Goal: Task Accomplishment & Management: Manage account settings

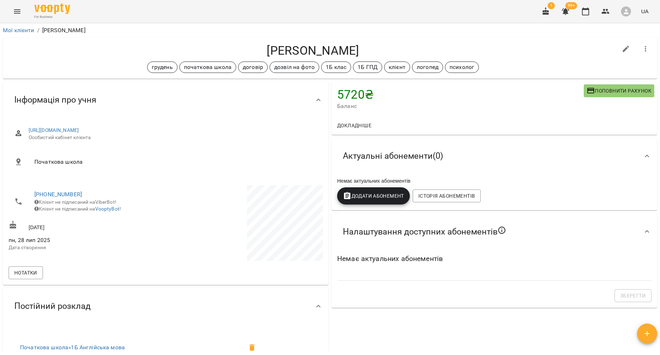
click at [19, 8] on icon "Menu" at bounding box center [17, 11] width 9 height 9
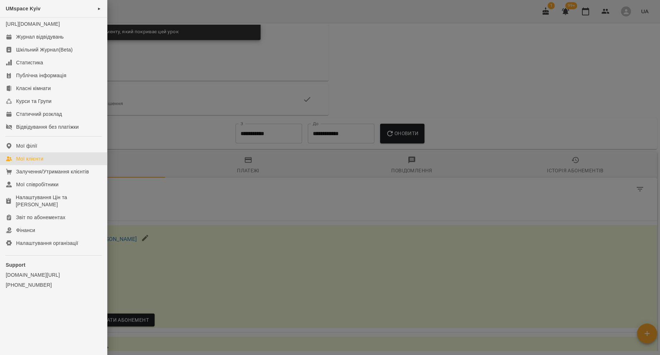
click at [66, 162] on link "Мої клієнти" at bounding box center [53, 158] width 107 height 13
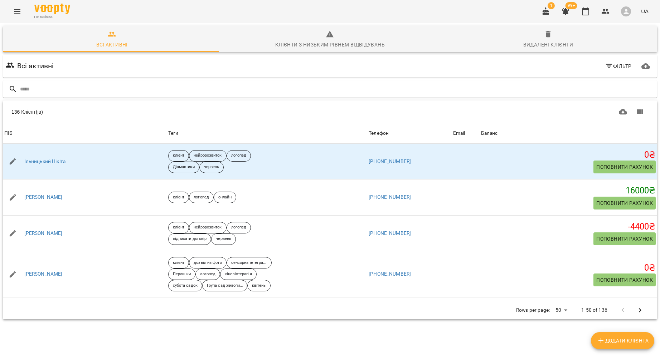
type input "*"
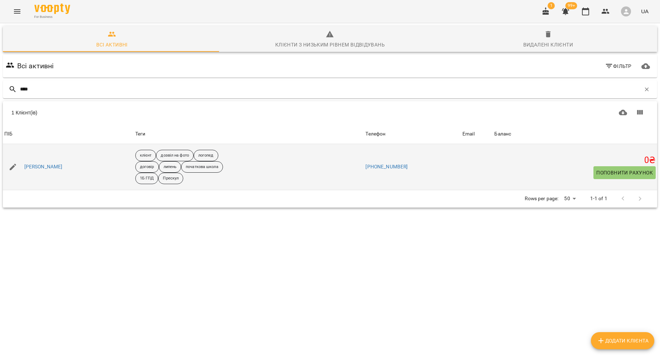
type input "****"
click at [43, 174] on div "[PERSON_NAME]" at bounding box center [68, 167] width 131 height 20
click at [43, 167] on link "[PERSON_NAME]" at bounding box center [43, 167] width 38 height 7
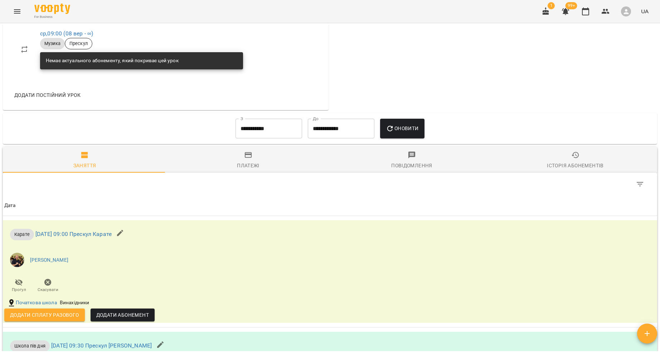
scroll to position [999, 0]
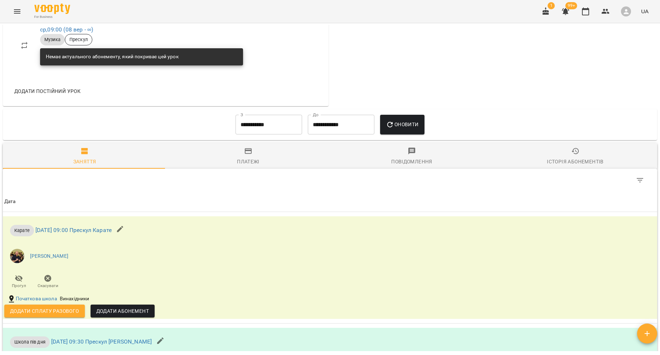
click at [272, 123] on input "**********" at bounding box center [268, 125] width 67 height 20
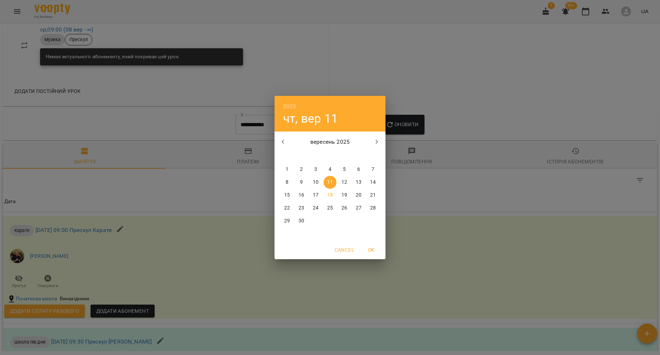
click at [198, 194] on div "2025 чт, вер [DATE] вт ср чт пт сб нд 1 2 3 4 5 6 7 8 9 10 11 12 13 14 15 16 17…" at bounding box center [330, 177] width 660 height 355
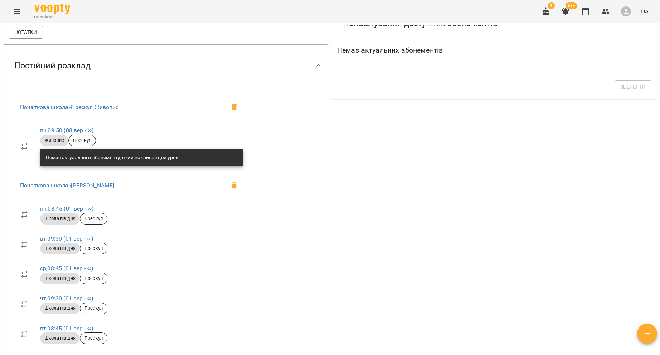
scroll to position [278, 0]
click at [19, 9] on button "Menu" at bounding box center [17, 11] width 17 height 17
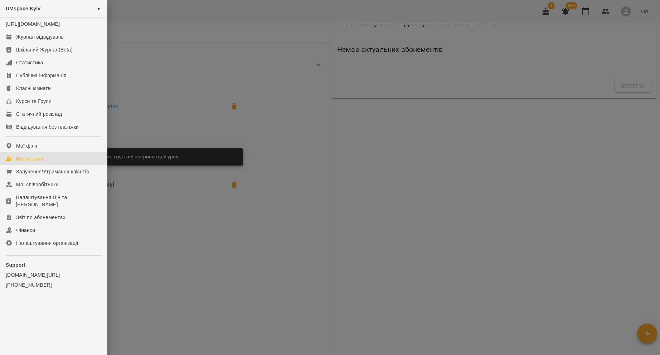
click at [79, 165] on link "Мої клієнти" at bounding box center [53, 158] width 107 height 13
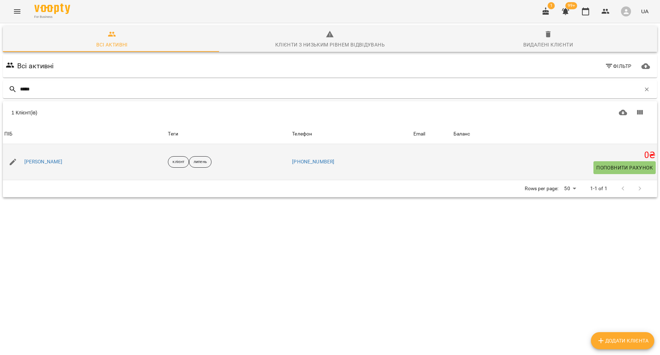
type input "*****"
click at [51, 166] on div "[PERSON_NAME]" at bounding box center [43, 162] width 41 height 10
click at [51, 161] on link "[PERSON_NAME]" at bounding box center [43, 162] width 38 height 7
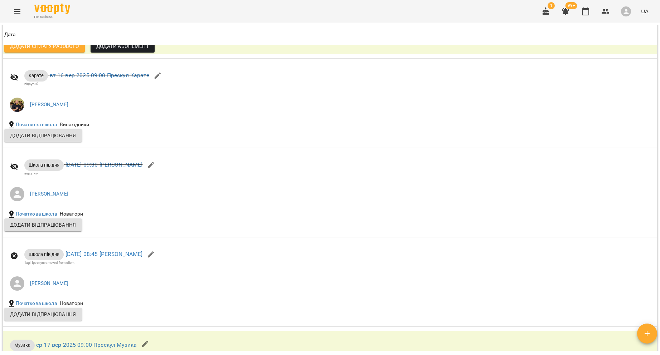
scroll to position [596, 0]
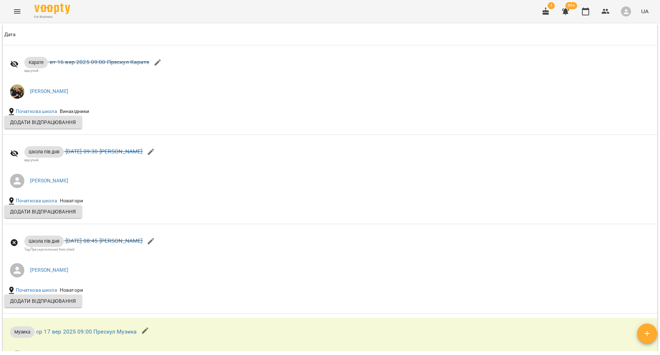
click at [16, 10] on icon "Menu" at bounding box center [17, 11] width 9 height 9
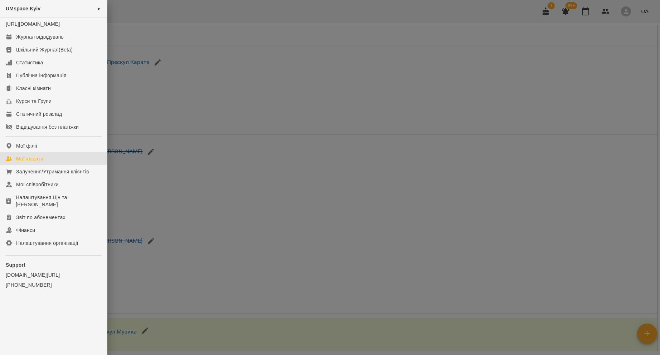
click at [42, 162] on div "Мої клієнти" at bounding box center [29, 158] width 27 height 7
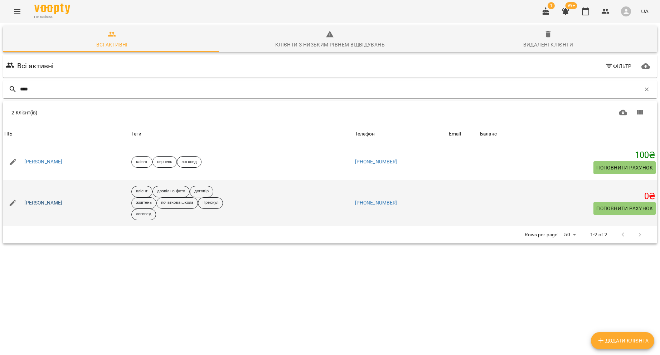
type input "****"
click at [45, 201] on link "[PERSON_NAME]" at bounding box center [43, 203] width 38 height 7
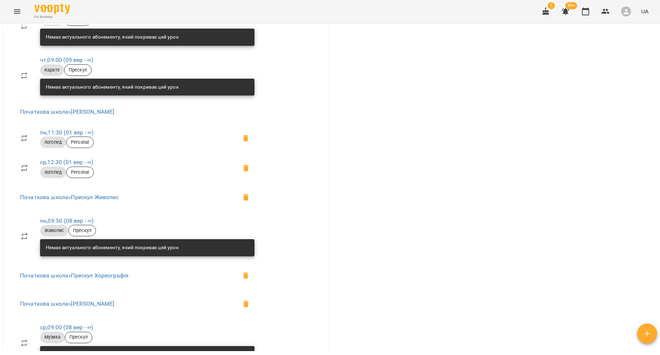
scroll to position [401, 0]
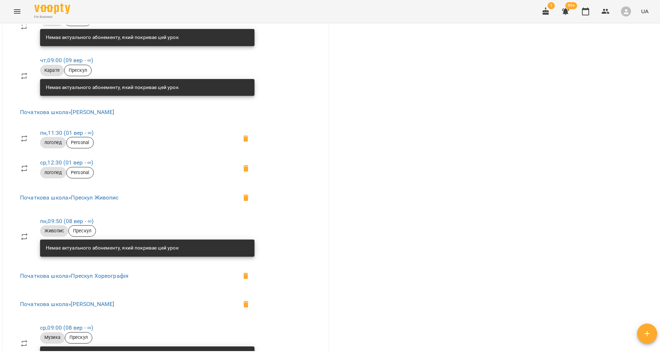
click at [15, 16] on button "Menu" at bounding box center [17, 11] width 17 height 17
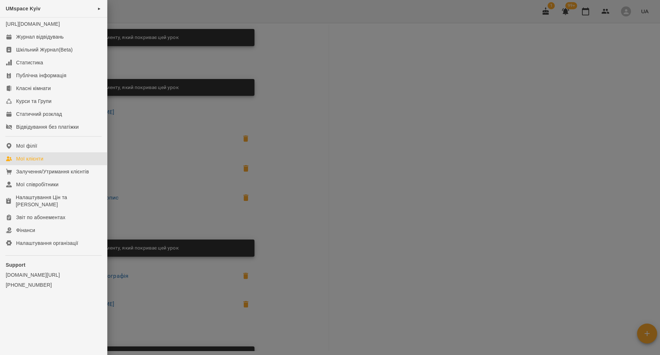
click at [47, 164] on link "Мої клієнти" at bounding box center [53, 158] width 107 height 13
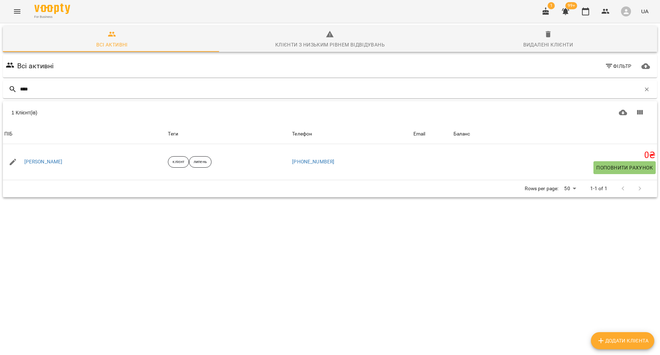
type input "****"
click at [47, 164] on link "[PERSON_NAME]" at bounding box center [43, 162] width 38 height 7
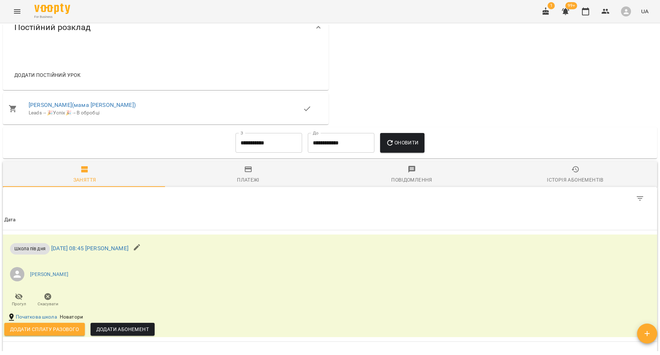
scroll to position [341, 0]
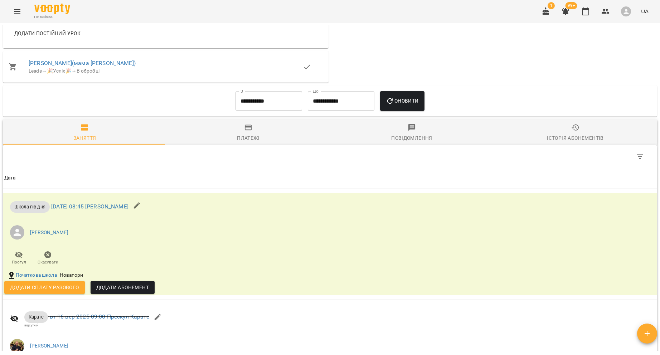
click at [267, 102] on input "**********" at bounding box center [268, 101] width 67 height 20
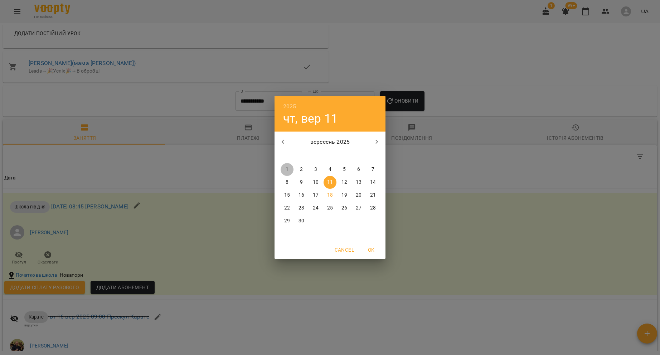
click at [286, 168] on p "1" at bounding box center [287, 169] width 3 height 7
type input "**********"
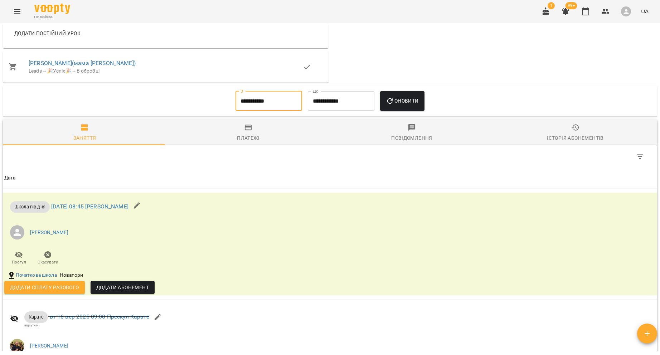
click at [408, 95] on button "Оновити" at bounding box center [402, 101] width 44 height 20
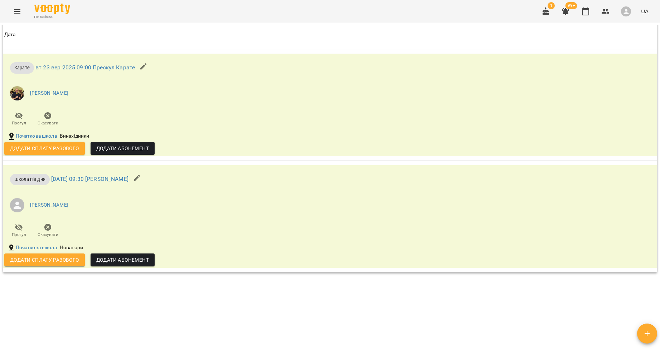
scroll to position [1513, 0]
drag, startPoint x: 660, startPoint y: 307, endPoint x: 657, endPoint y: 16, distance: 291.7
click at [658, 26] on div "Мої клієнти / [PERSON_NAME] [PERSON_NAME] клієнт липень ₴ Баланс Поповнити раху…" at bounding box center [330, 200] width 660 height 355
click at [645, 109] on div "Карате [DATE] 09:00 [PERSON_NAME] Скасувати Початкова школа Винахідники Додати …" at bounding box center [330, 105] width 654 height 103
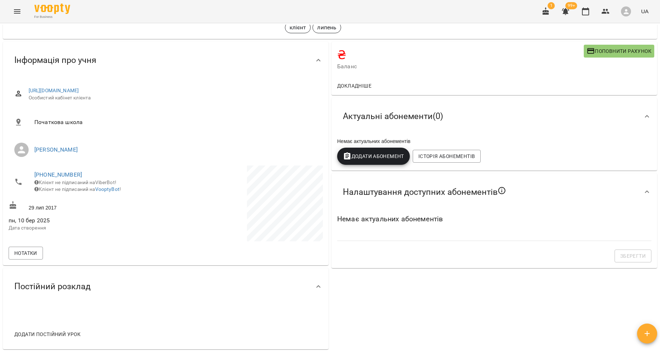
scroll to position [0, 0]
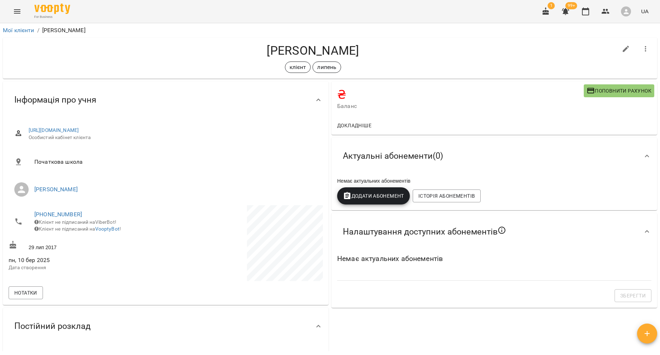
click at [660, 28] on div "Мої клієнти / [PERSON_NAME] [PERSON_NAME] клієнт липень ₴ Баланс Поповнити раху…" at bounding box center [330, 200] width 660 height 355
drag, startPoint x: 660, startPoint y: 32, endPoint x: 660, endPoint y: 37, distance: 4.7
click at [660, 37] on div "Мої клієнти / [PERSON_NAME] [PERSON_NAME] клієнт липень ₴ Баланс Поповнити раху…" at bounding box center [330, 200] width 660 height 355
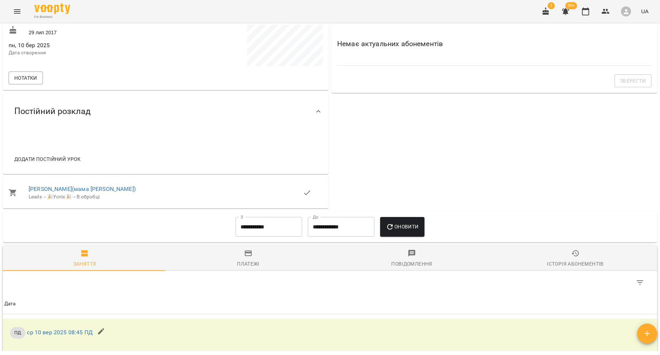
scroll to position [230, 0]
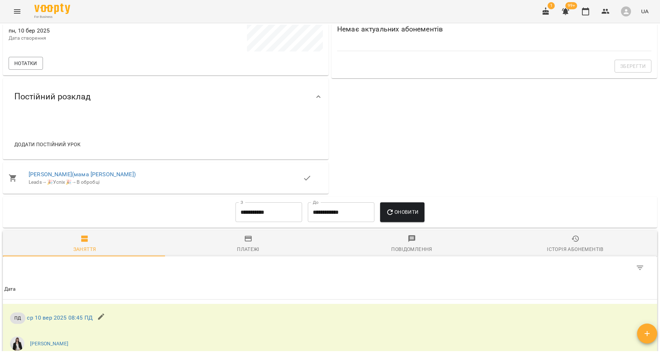
click at [249, 250] on div "Платежі" at bounding box center [248, 249] width 23 height 9
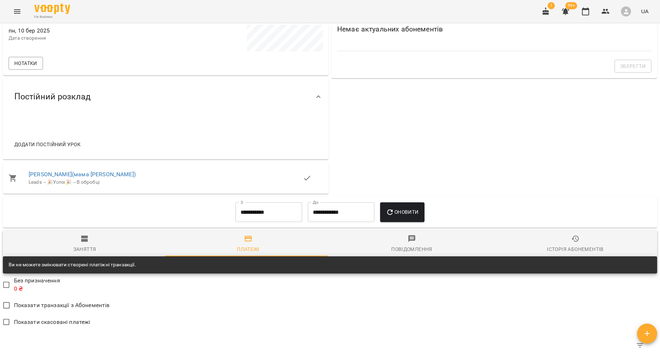
scroll to position [363, 0]
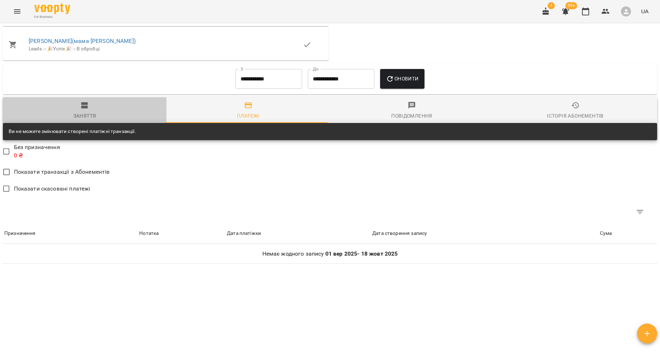
click at [93, 112] on div "Заняття" at bounding box center [84, 116] width 23 height 9
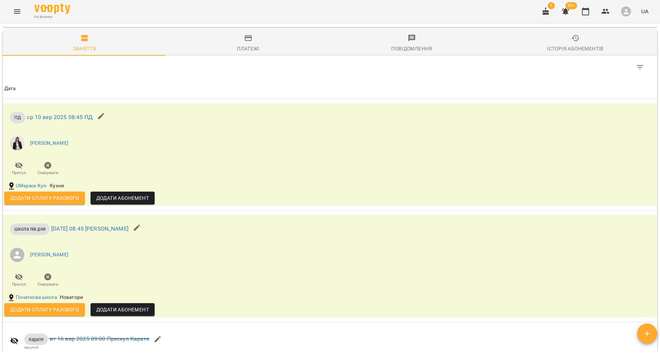
scroll to position [0, 0]
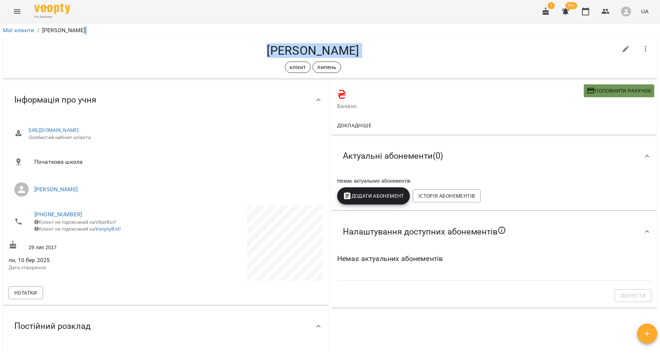
click at [621, 91] on span "Поповнити рахунок" at bounding box center [619, 91] width 65 height 9
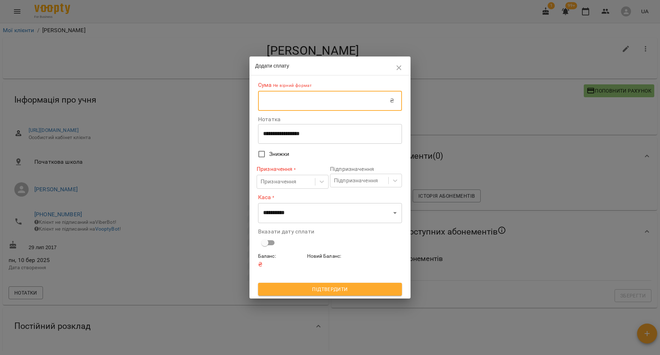
click at [305, 92] on input "text" at bounding box center [324, 101] width 132 height 20
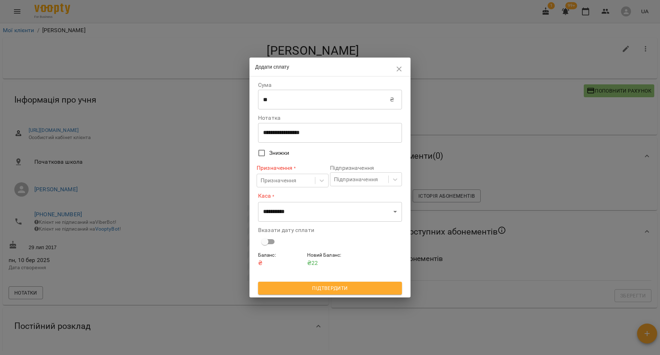
click at [290, 98] on input "**" at bounding box center [324, 100] width 132 height 20
type input "****"
click at [293, 177] on div "Призначення" at bounding box center [279, 180] width 36 height 9
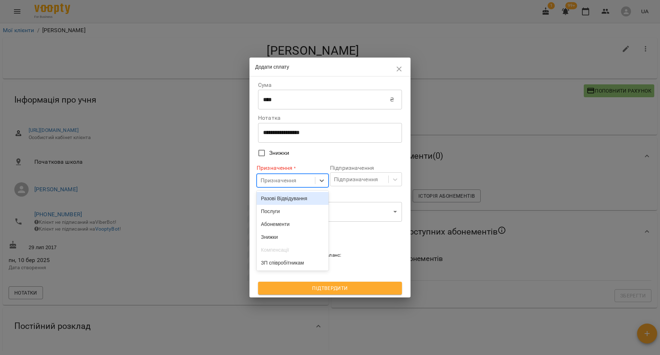
click at [291, 193] on div "Разові Відвідування" at bounding box center [293, 198] width 72 height 13
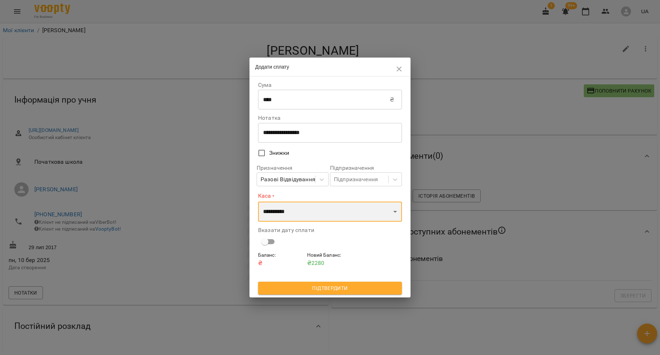
click at [291, 204] on select "**********" at bounding box center [330, 212] width 144 height 20
select select "***"
click at [258, 202] on select "**********" at bounding box center [330, 212] width 144 height 20
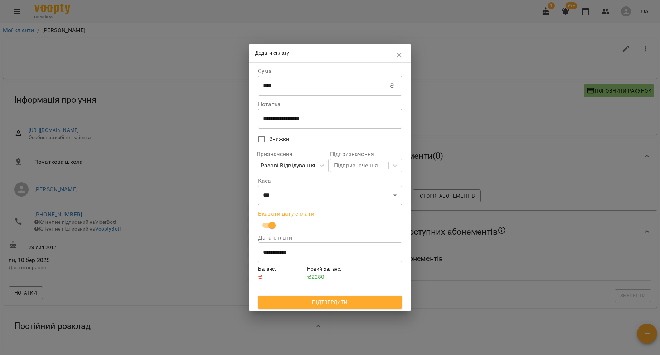
click at [304, 298] on span "Підтвердити" at bounding box center [330, 302] width 132 height 9
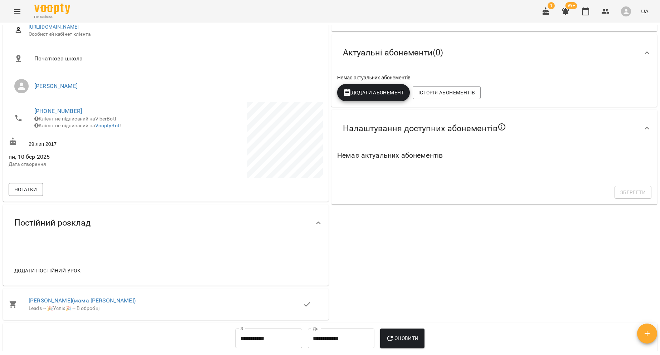
scroll to position [17, 0]
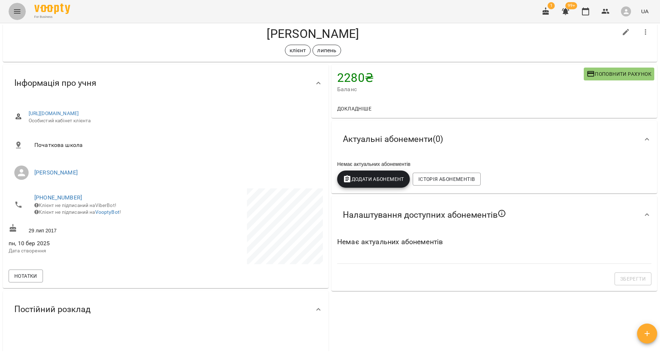
click at [15, 13] on icon "Menu" at bounding box center [17, 11] width 9 height 9
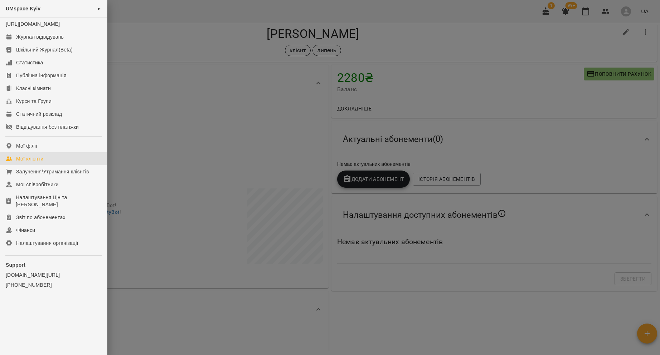
click at [62, 165] on link "Мої клієнти" at bounding box center [53, 158] width 107 height 13
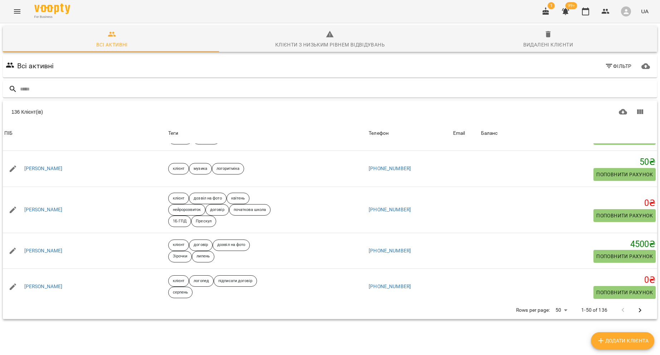
scroll to position [585, 0]
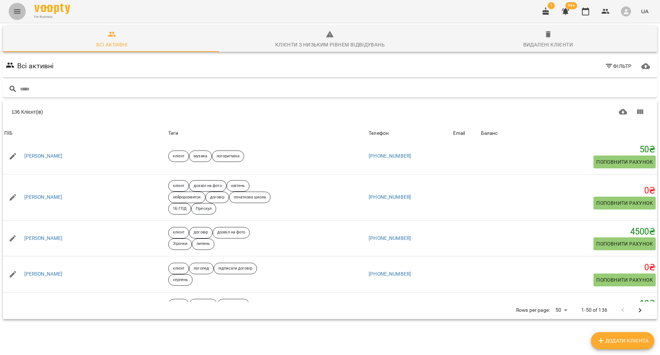
click at [15, 16] on button "Menu" at bounding box center [17, 11] width 17 height 17
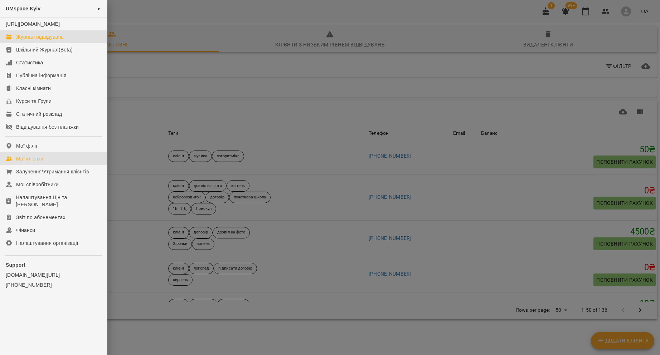
click at [45, 43] on link "Журнал відвідувань" at bounding box center [53, 36] width 107 height 13
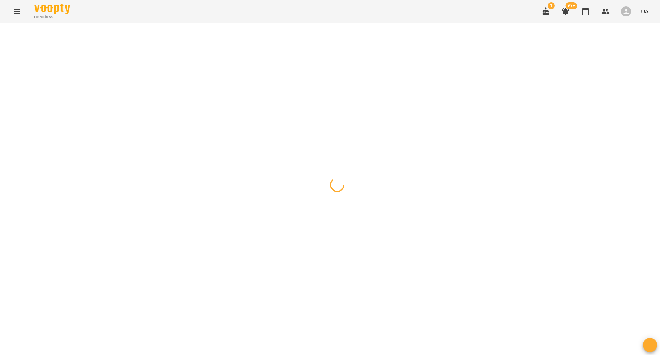
click at [18, 8] on icon "Menu" at bounding box center [17, 11] width 9 height 9
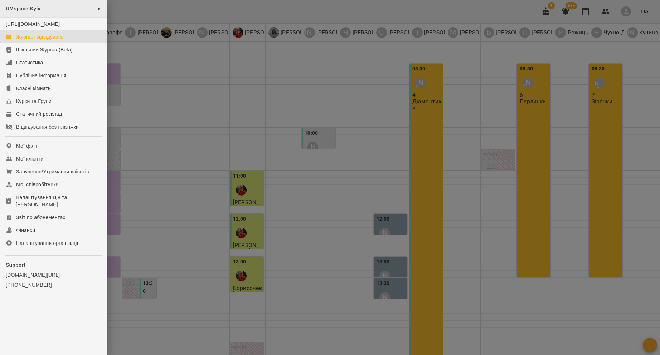
click at [98, 5] on div "UMspace Kyiv ►" at bounding box center [53, 9] width 107 height 18
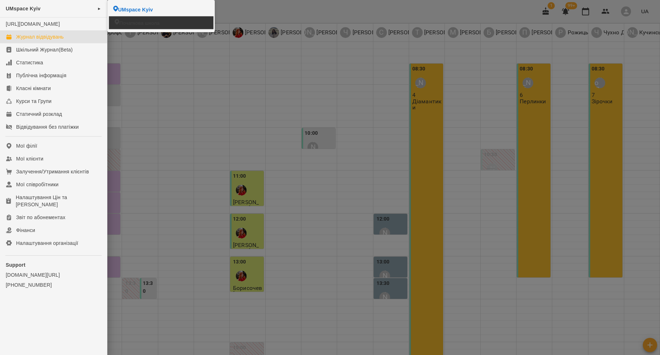
click at [128, 20] on span "Початкова школа" at bounding box center [139, 22] width 40 height 7
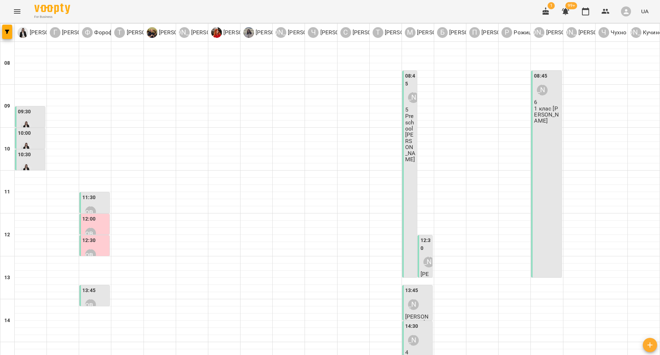
click at [407, 118] on p "Preschool [PERSON_NAME]" at bounding box center [410, 137] width 10 height 49
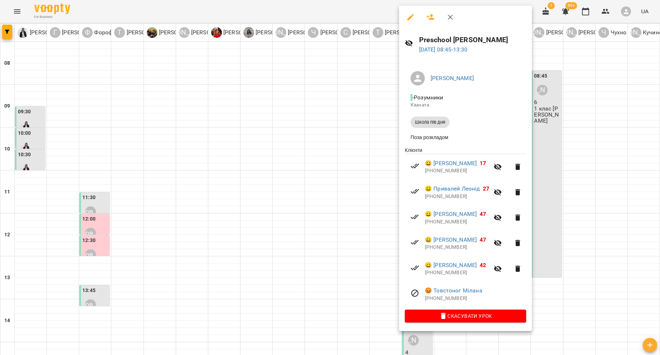
click at [361, 132] on div at bounding box center [330, 177] width 660 height 355
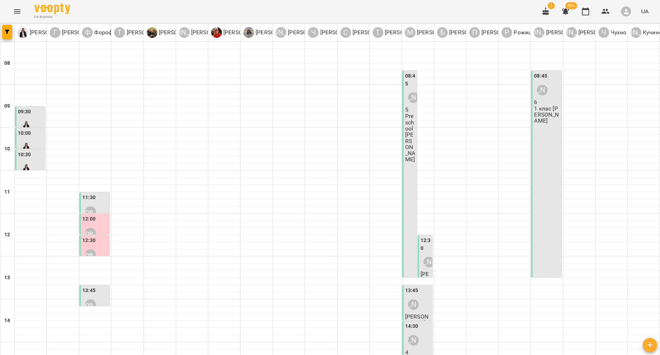
click at [544, 159] on div "08:45 [PERSON_NAME] 6 1 клас [PERSON_NAME]" at bounding box center [546, 174] width 30 height 207
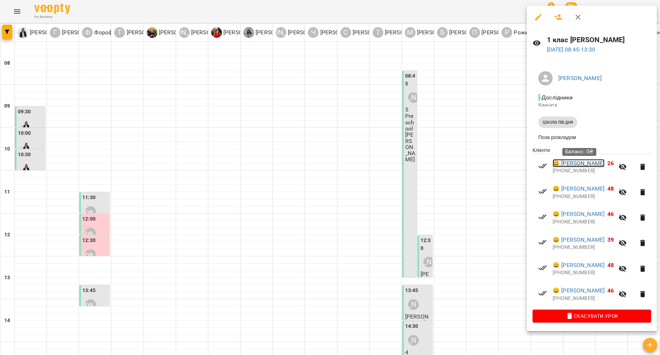
click at [570, 168] on link "😀 [PERSON_NAME]" at bounding box center [579, 163] width 52 height 9
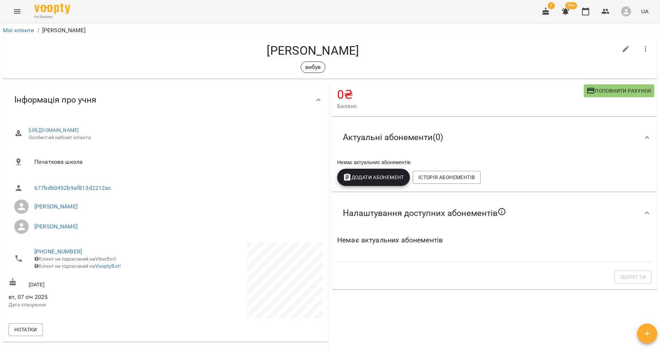
drag, startPoint x: 570, startPoint y: 169, endPoint x: 607, endPoint y: 94, distance: 84.2
click at [607, 94] on span "Поповнити рахунок" at bounding box center [619, 91] width 65 height 9
drag, startPoint x: 383, startPoint y: 52, endPoint x: 243, endPoint y: 49, distance: 139.9
click at [243, 49] on h4 "[PERSON_NAME]" at bounding box center [313, 50] width 609 height 15
copy h4 "[PERSON_NAME]"
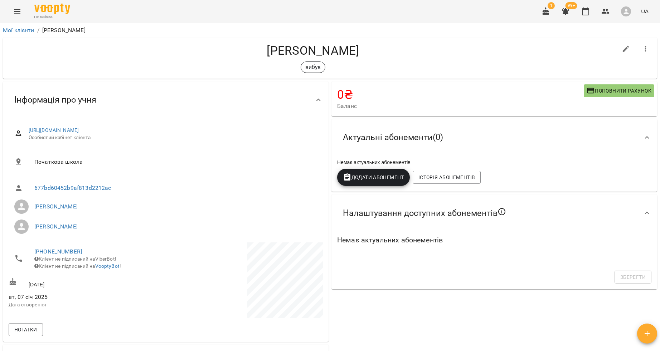
click at [193, 180] on li "677bd60452b9af813d2212ac" at bounding box center [166, 188] width 314 height 17
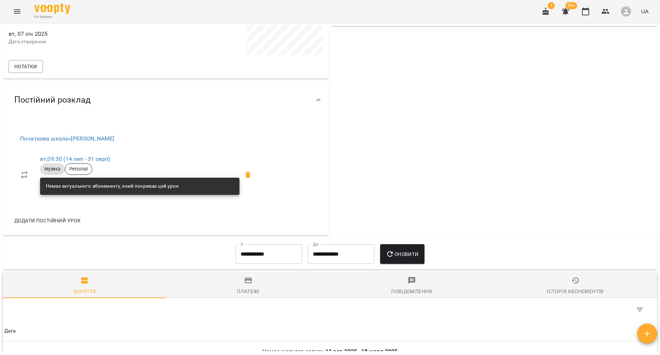
scroll to position [361, 0]
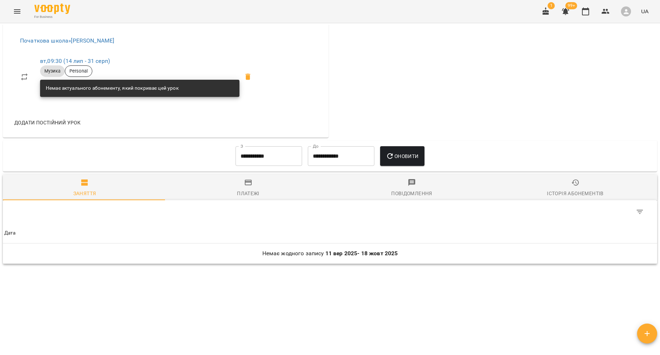
click at [265, 159] on input "**********" at bounding box center [268, 156] width 67 height 20
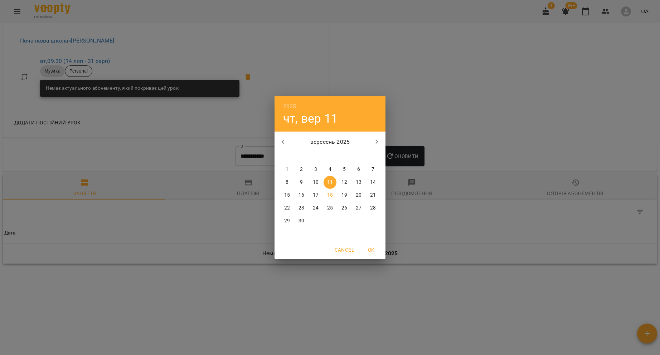
click at [279, 137] on button "button" at bounding box center [282, 141] width 17 height 17
click at [338, 175] on div "1" at bounding box center [344, 169] width 14 height 13
type input "**********"
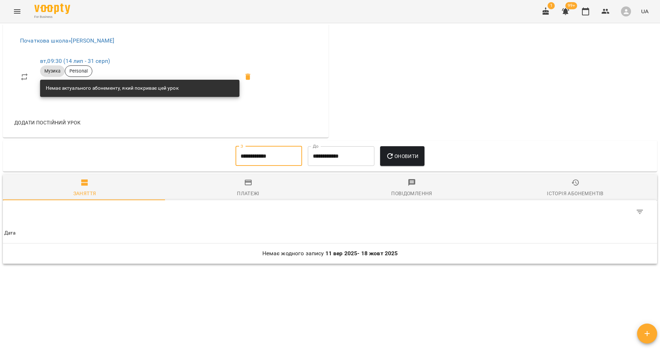
click at [394, 156] on icon "button" at bounding box center [390, 156] width 9 height 9
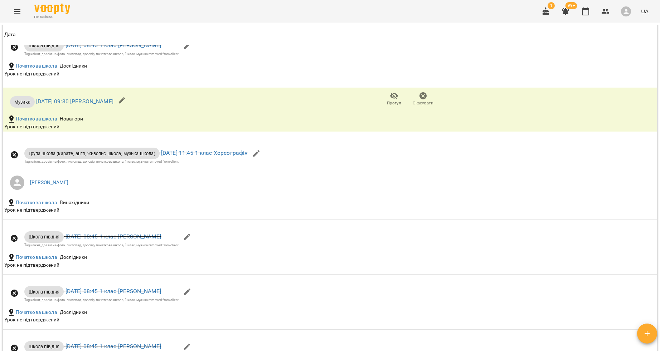
scroll to position [0, 0]
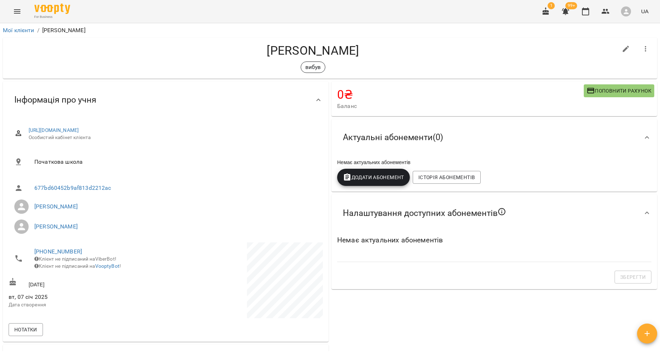
click at [27, 18] on div "For Business 1 99+ UA" at bounding box center [330, 11] width 660 height 23
click at [17, 9] on icon "Menu" at bounding box center [17, 11] width 9 height 9
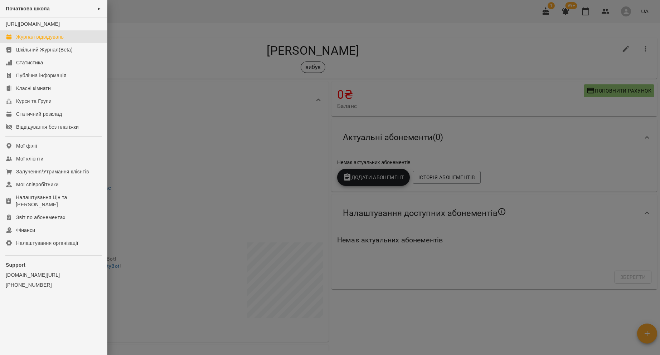
click at [39, 40] on div "Журнал відвідувань" at bounding box center [40, 36] width 48 height 7
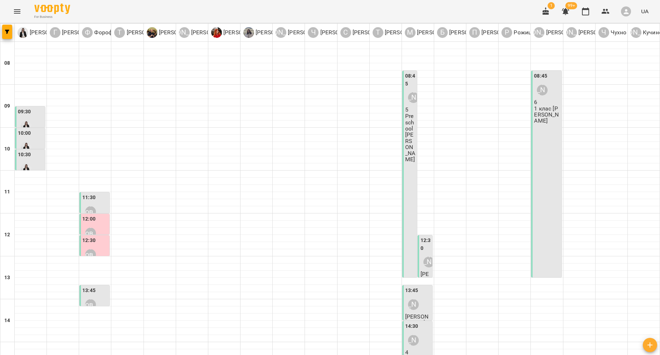
click at [548, 209] on div "08:45 [PERSON_NAME] 6 1 клас [PERSON_NAME]" at bounding box center [546, 174] width 30 height 207
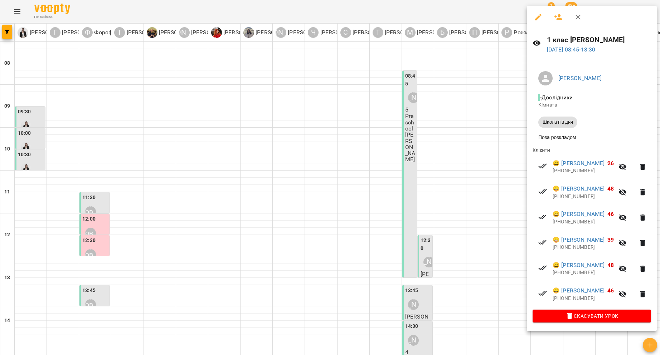
click at [405, 247] on div at bounding box center [330, 177] width 660 height 355
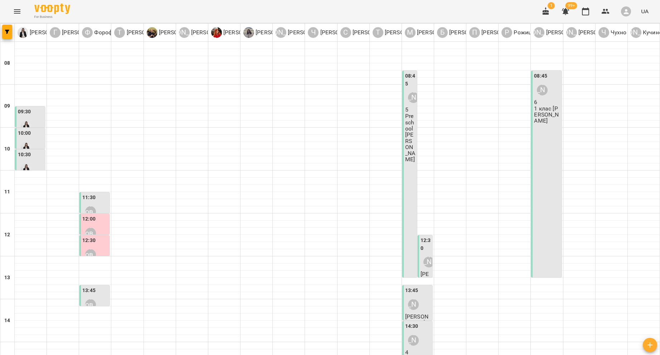
click at [405, 247] on div "08:45 [PERSON_NAME] 5 Preschool [PERSON_NAME]" at bounding box center [409, 174] width 15 height 207
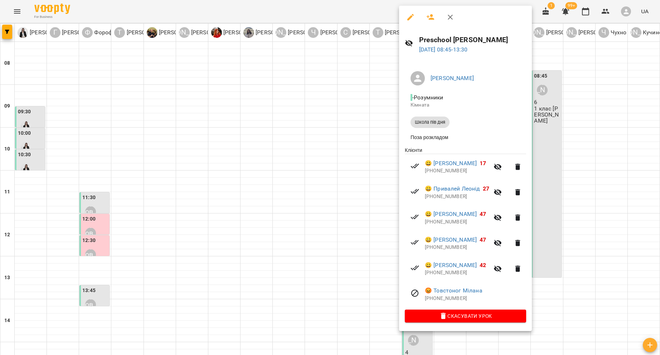
click at [405, 247] on li "😀 [PERSON_NAME] 47 [PHONE_NUMBER]" at bounding box center [465, 243] width 121 height 25
click at [381, 243] on div at bounding box center [330, 177] width 660 height 355
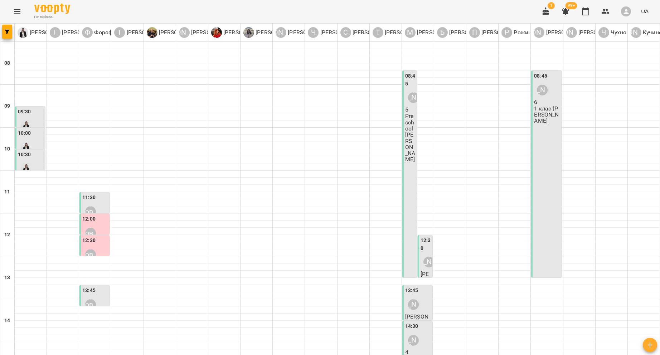
click at [421, 305] on div "13:45 [PERSON_NAME]" at bounding box center [418, 300] width 26 height 26
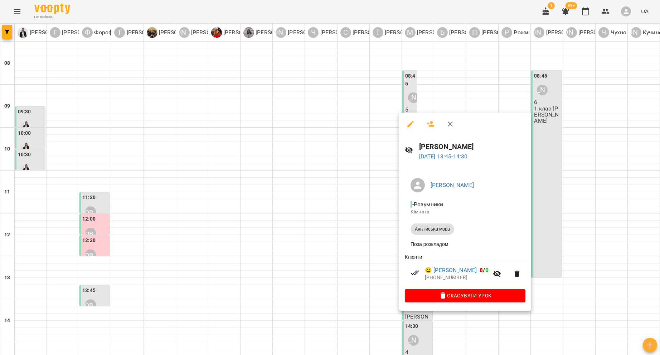
click at [362, 262] on div at bounding box center [330, 177] width 660 height 355
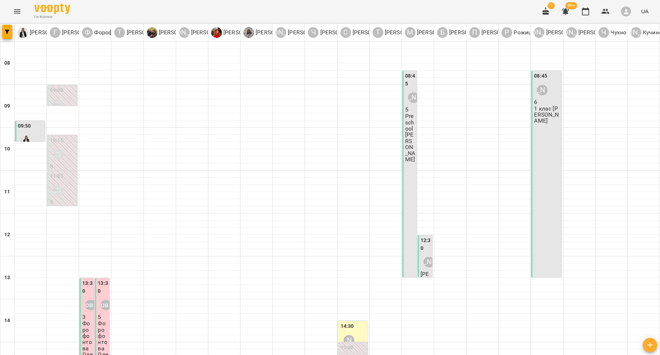
scroll to position [81, 0]
click at [403, 113] on div "08:45 [PERSON_NAME] 5 Preschool [PERSON_NAME]" at bounding box center [409, 174] width 15 height 207
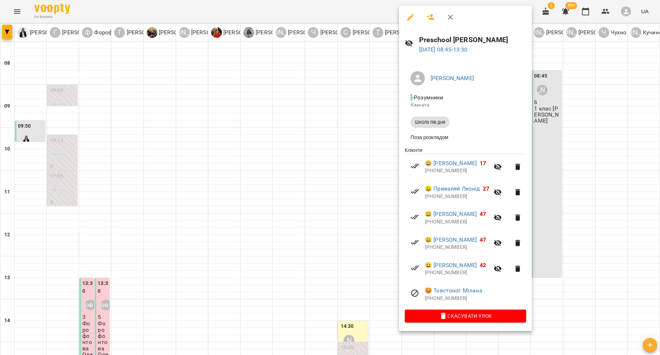
click at [575, 199] on div at bounding box center [330, 177] width 660 height 355
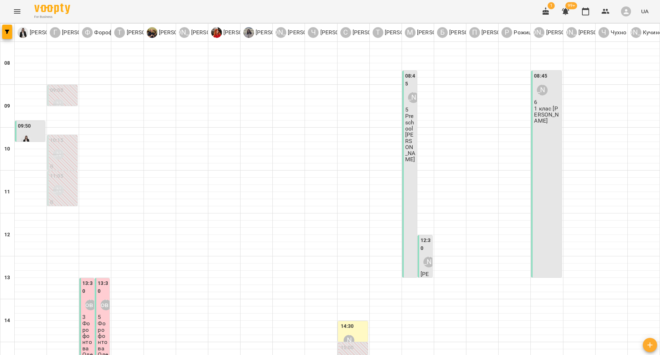
click at [537, 152] on div "08:45 [PERSON_NAME] 6 1 клас [PERSON_NAME]" at bounding box center [546, 174] width 30 height 207
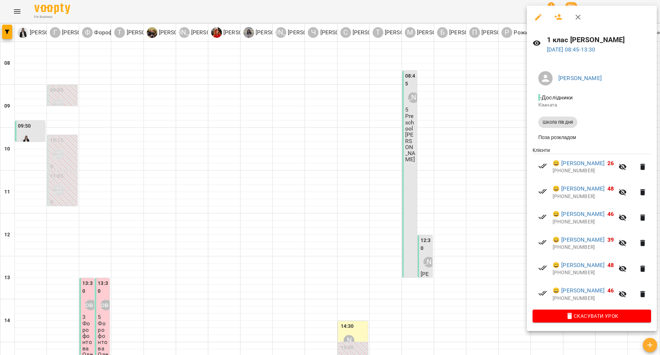
click at [324, 215] on div at bounding box center [330, 177] width 660 height 355
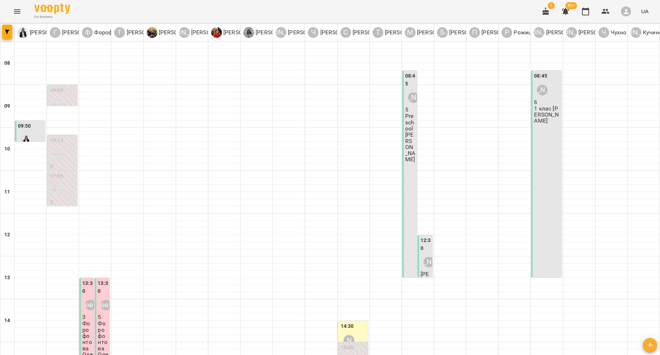
scroll to position [198, 0]
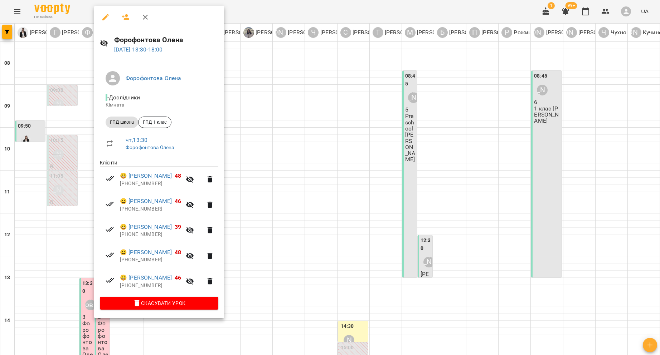
click at [65, 240] on div at bounding box center [330, 177] width 660 height 355
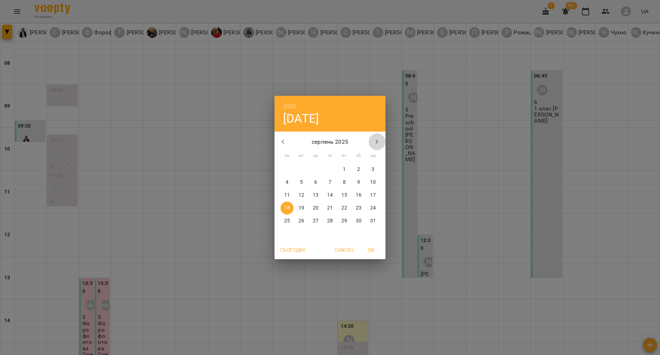
click at [380, 138] on icon "button" at bounding box center [377, 142] width 9 height 9
click at [333, 191] on button "18" at bounding box center [330, 195] width 13 height 13
type input "**********"
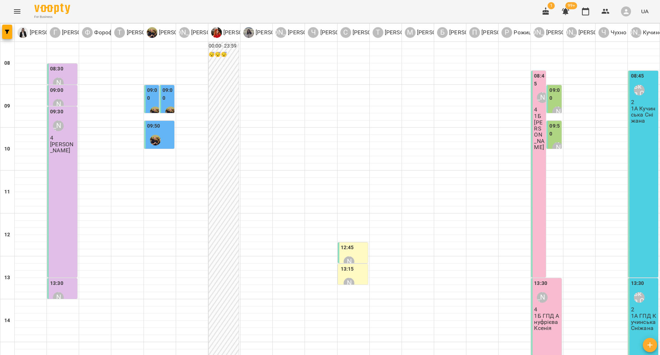
click at [534, 193] on div "08:45 [PERSON_NAME] 4 1Б [PERSON_NAME]" at bounding box center [538, 174] width 15 height 207
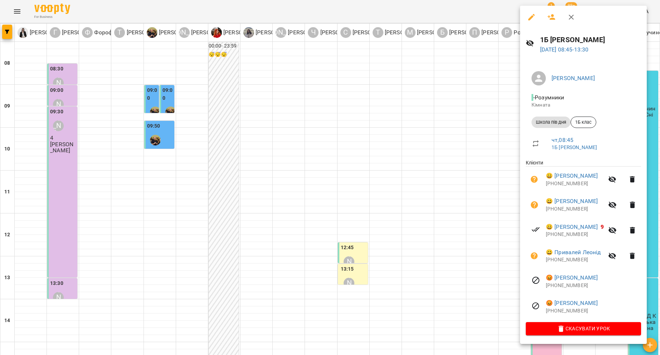
click at [456, 199] on div at bounding box center [330, 177] width 660 height 355
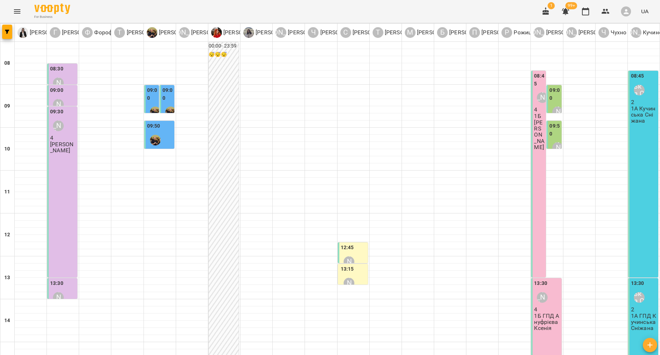
click at [57, 179] on div "09:30 [PERSON_NAME] 4 [PERSON_NAME]" at bounding box center [62, 192] width 30 height 171
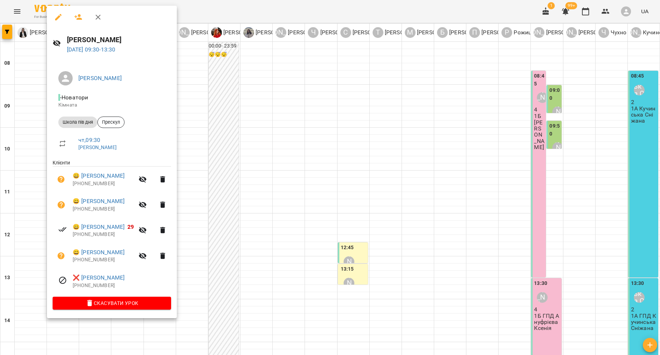
click at [58, 13] on icon "button" at bounding box center [58, 17] width 9 height 9
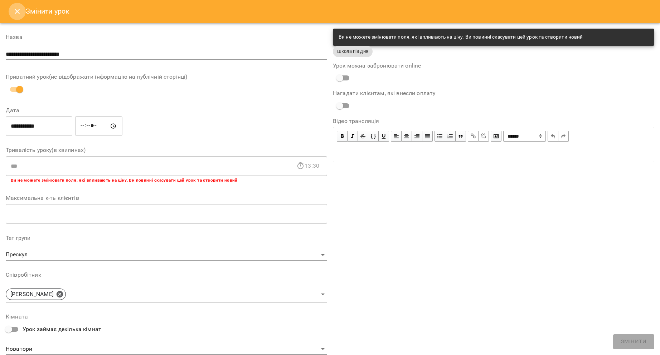
click at [15, 13] on icon "Close" at bounding box center [17, 11] width 5 height 5
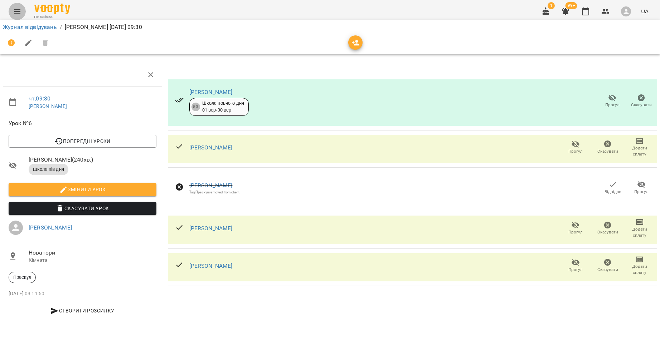
click at [22, 7] on button "Menu" at bounding box center [17, 11] width 17 height 17
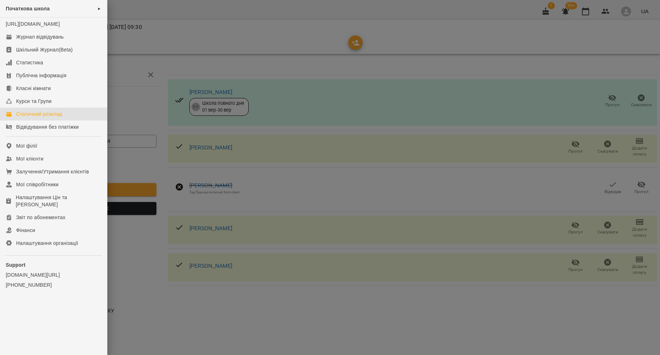
click at [54, 118] on div "Статичний розклад" at bounding box center [39, 114] width 46 height 7
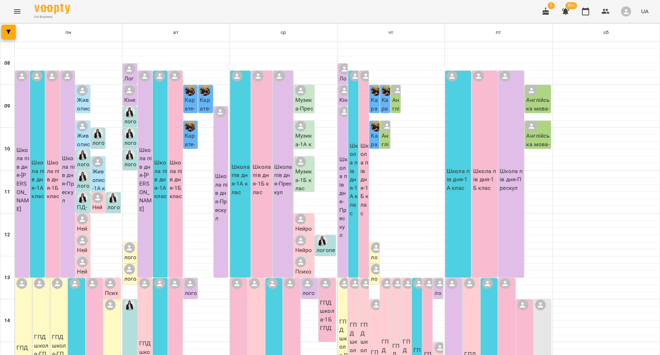
click at [22, 8] on button "Menu" at bounding box center [17, 11] width 17 height 17
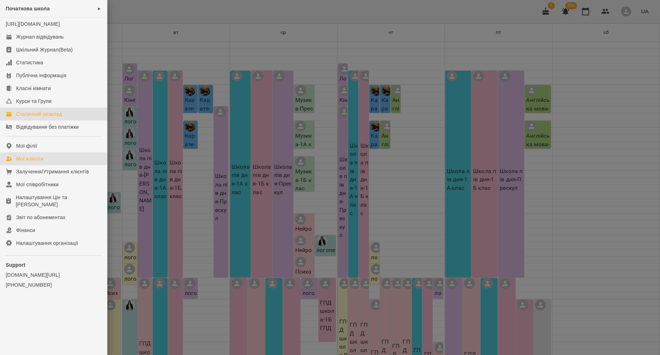
click at [71, 165] on link "Мої клієнти" at bounding box center [53, 158] width 107 height 13
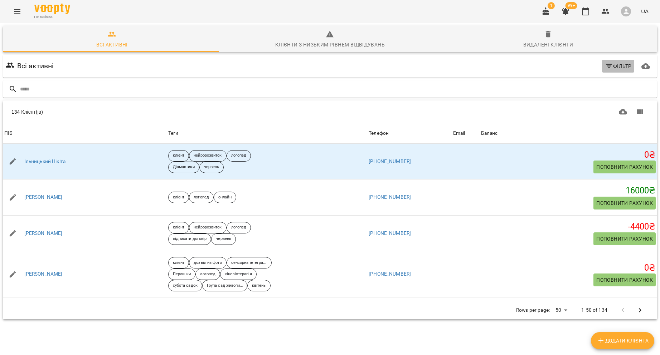
click at [619, 63] on span "Фільтр" at bounding box center [618, 66] width 27 height 9
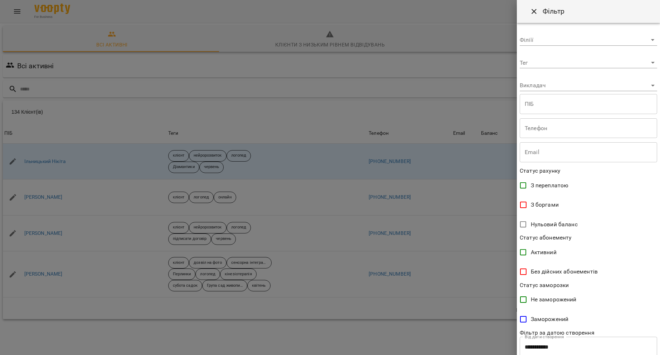
click at [553, 62] on body "For Business 1 99+ UA Всі активні Клієнти з низьким рівнем відвідувань Видалені…" at bounding box center [330, 186] width 660 height 373
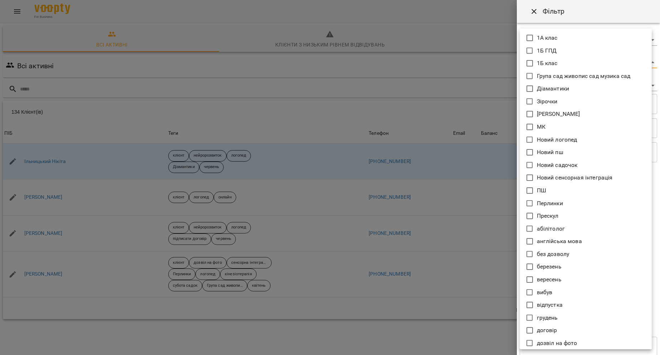
click at [543, 290] on p "вибув" at bounding box center [545, 292] width 16 height 9
type input "*****"
click at [495, 250] on div at bounding box center [330, 177] width 660 height 355
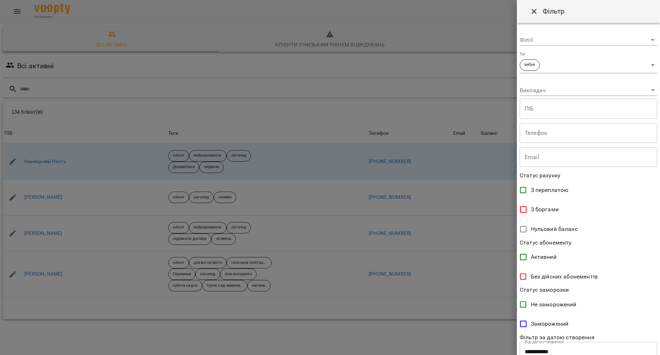
scroll to position [48, 0]
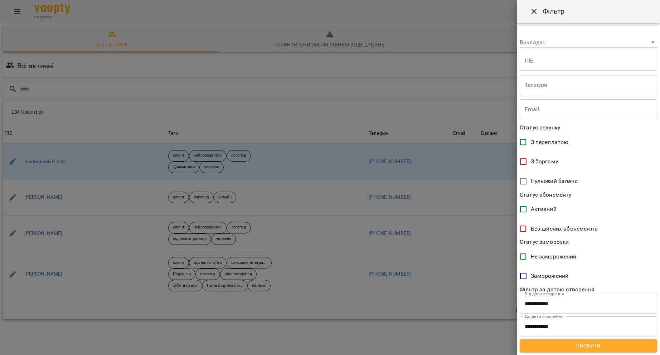
click at [594, 355] on div "**********" at bounding box center [588, 189] width 143 height 332
click at [591, 348] on span "Оновити" at bounding box center [588, 346] width 126 height 9
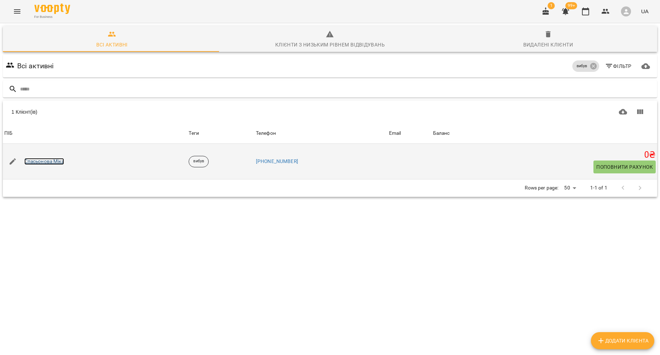
click at [49, 164] on link "Спасьонова Міка" at bounding box center [44, 161] width 40 height 7
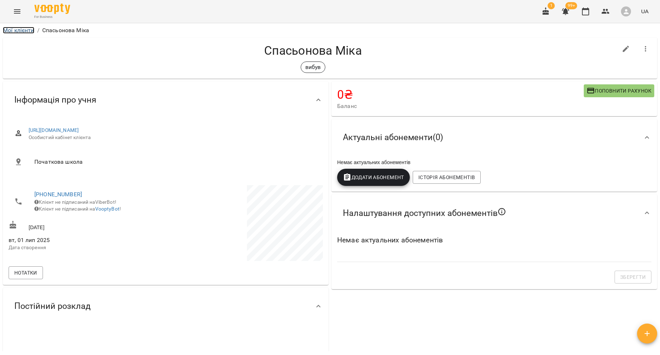
drag, startPoint x: 27, startPoint y: 29, endPoint x: 112, endPoint y: 5, distance: 88.1
click at [27, 28] on link "Мої клієнти" at bounding box center [18, 30] width 31 height 7
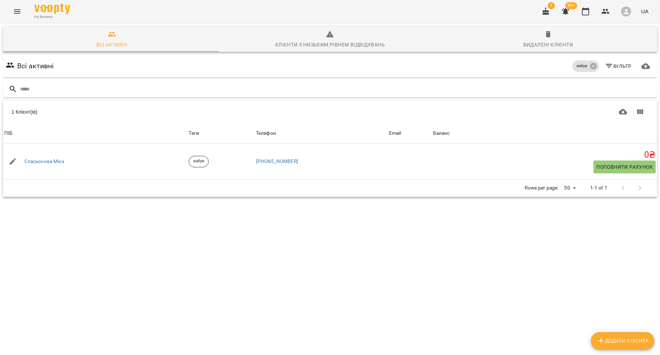
click at [19, 12] on icon "Menu" at bounding box center [17, 11] width 9 height 9
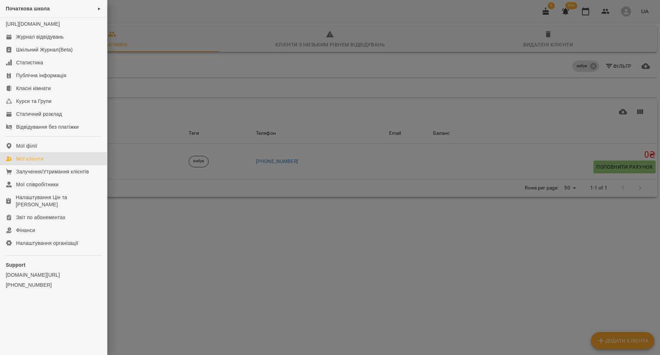
click at [46, 165] on link "Мої клієнти" at bounding box center [53, 158] width 107 height 13
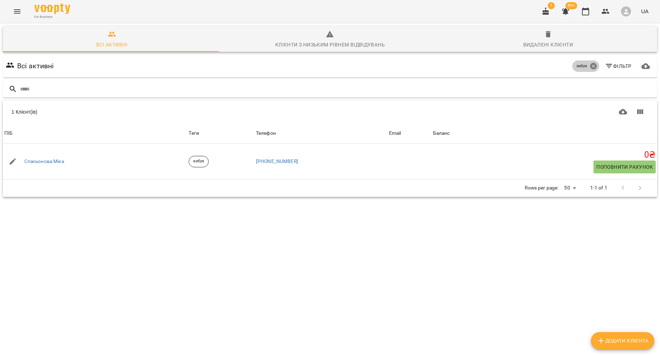
click at [590, 65] on icon at bounding box center [593, 66] width 6 height 6
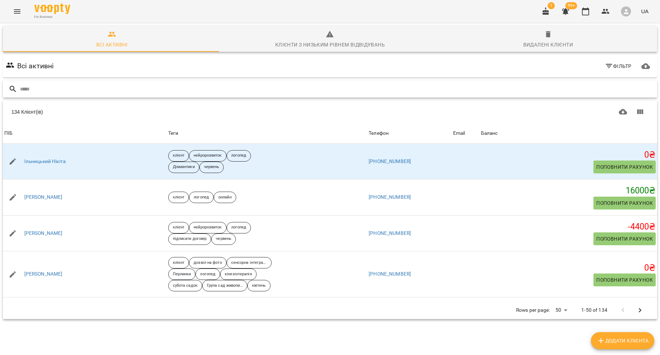
click at [171, 86] on input "text" at bounding box center [337, 89] width 634 height 12
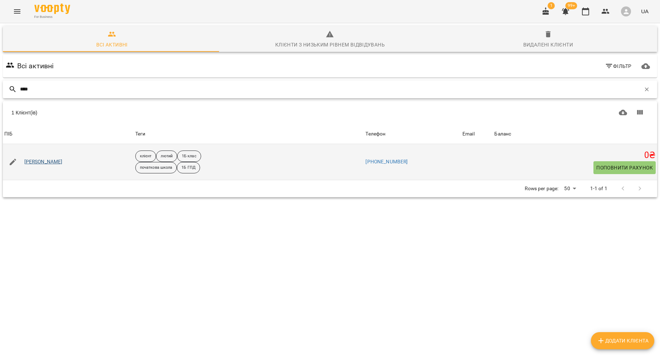
type input "****"
click at [51, 161] on link "[PERSON_NAME]" at bounding box center [43, 162] width 38 height 7
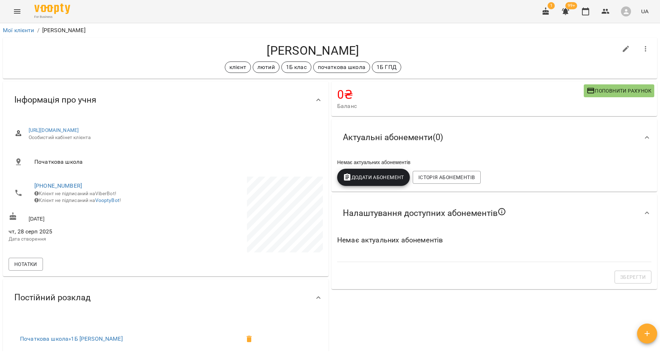
click at [561, 9] on button "button" at bounding box center [565, 11] width 17 height 17
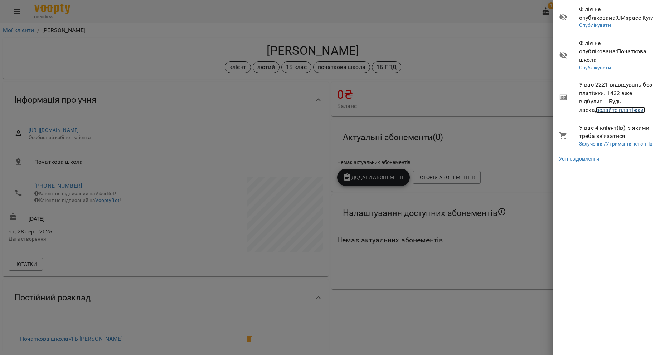
click at [596, 107] on link "додайте платіжки!" at bounding box center [620, 110] width 49 height 7
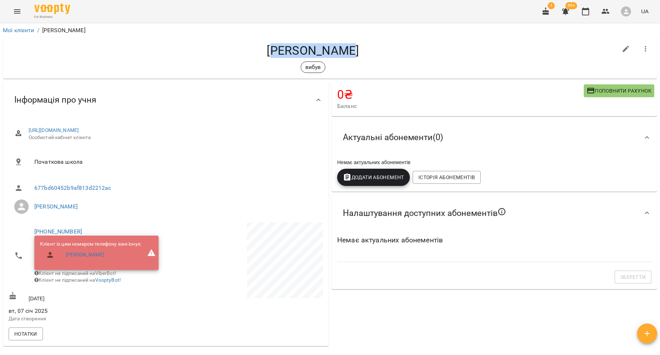
drag, startPoint x: 279, startPoint y: 48, endPoint x: 384, endPoint y: 41, distance: 105.0
click at [384, 41] on div "Ларін Елісей вибув" at bounding box center [330, 58] width 654 height 41
drag, startPoint x: 383, startPoint y: 41, endPoint x: 277, endPoint y: 47, distance: 106.4
click at [277, 47] on div "Ларін Елісей вибув" at bounding box center [330, 58] width 654 height 41
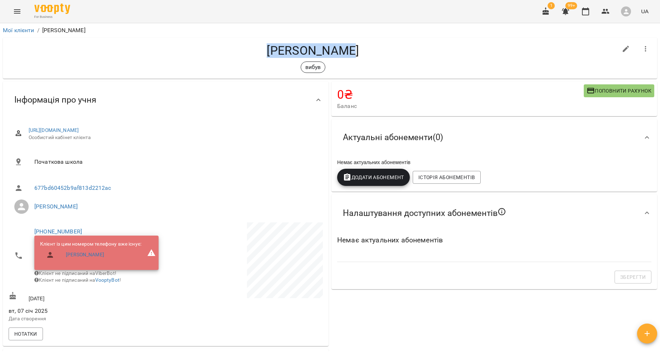
copy h4 "[PERSON_NAME]"
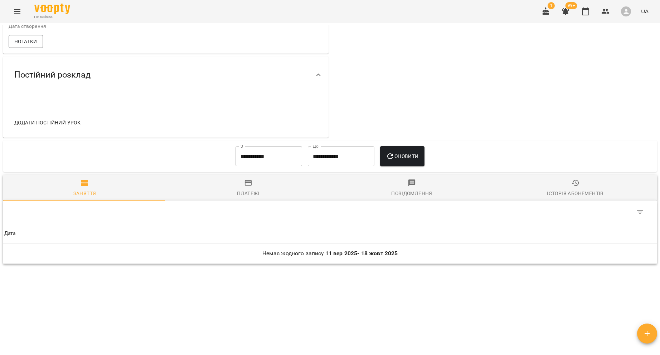
scroll to position [307, 0]
click at [259, 152] on input "**********" at bounding box center [268, 156] width 67 height 20
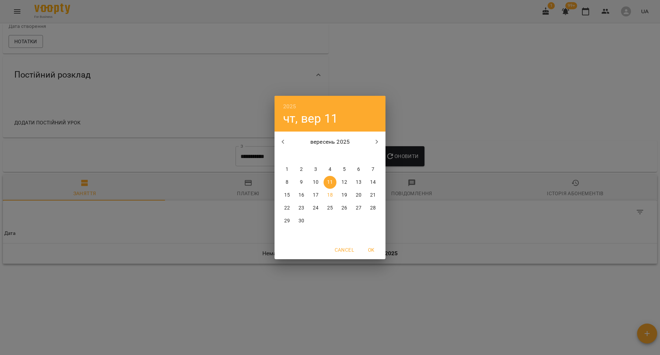
click at [282, 148] on button "button" at bounding box center [282, 141] width 17 height 17
click at [345, 175] on button "1" at bounding box center [344, 169] width 13 height 13
type input "**********"
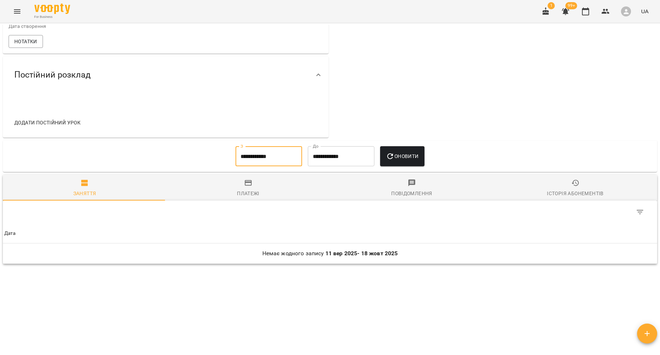
click at [410, 158] on div "2025 пт, серп 1 серпень 2025 пн вт ср чт пт сб нд 28 29 30 31 1 2 3 4 5 6 7 8 9…" at bounding box center [330, 177] width 660 height 355
click at [406, 147] on button "Оновити" at bounding box center [402, 156] width 44 height 20
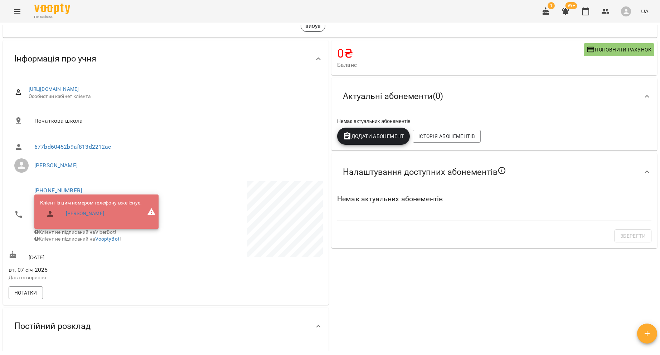
scroll to position [0, 0]
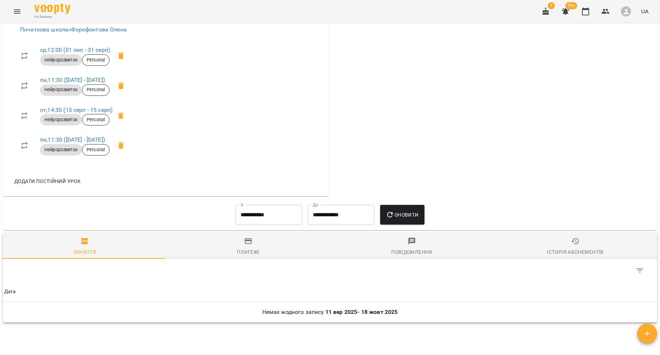
scroll to position [372, 0]
click at [264, 215] on input "**********" at bounding box center [268, 215] width 67 height 20
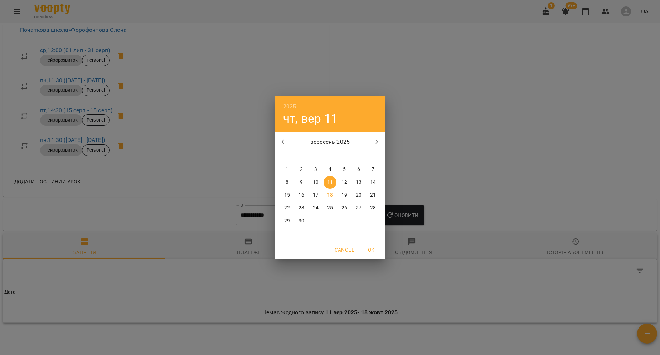
click at [287, 148] on button "button" at bounding box center [282, 141] width 17 height 17
click at [344, 169] on p "1" at bounding box center [344, 169] width 3 height 7
type input "**********"
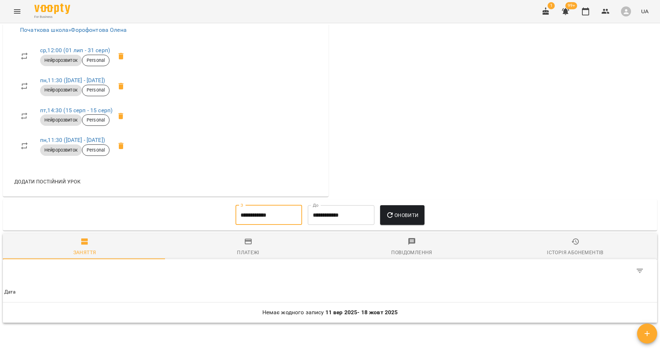
click at [403, 213] on span "Оновити" at bounding box center [402, 215] width 33 height 9
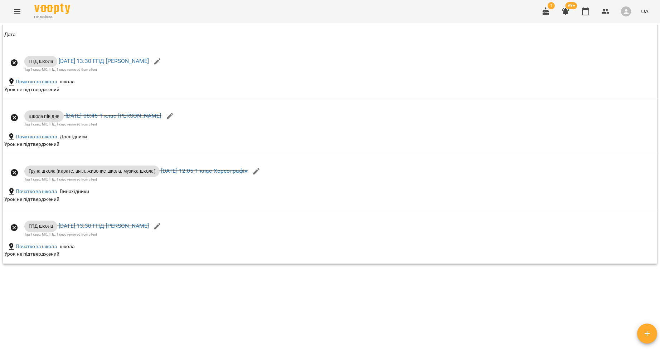
scroll to position [8737, 0]
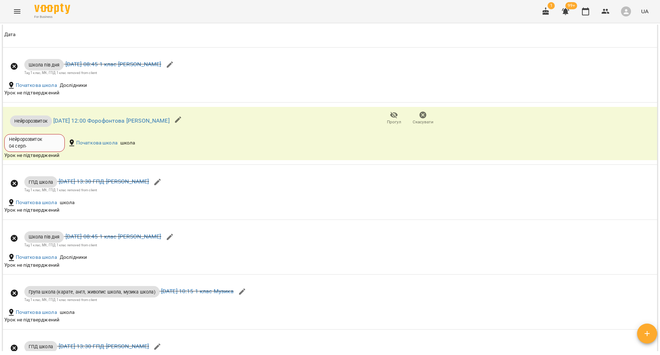
click at [18, 8] on icon "Menu" at bounding box center [17, 11] width 9 height 9
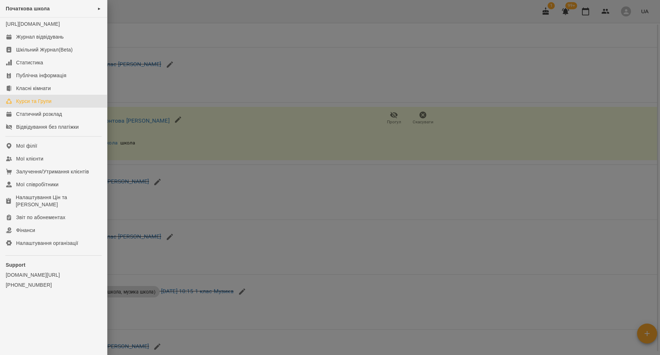
click at [63, 107] on link "Курси та Групи" at bounding box center [53, 101] width 107 height 13
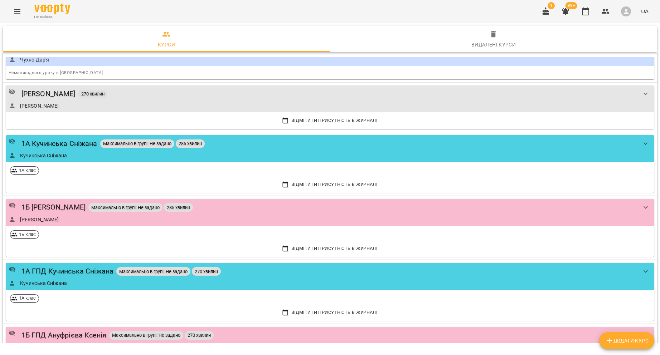
scroll to position [436, 0]
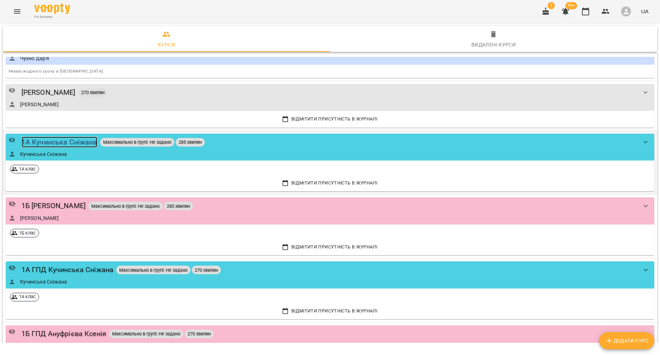
click at [69, 138] on div "1А Кучинська Сніжана" at bounding box center [59, 142] width 76 height 11
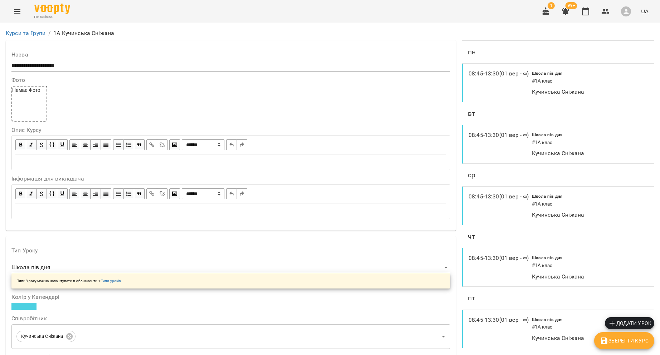
scroll to position [180, 0]
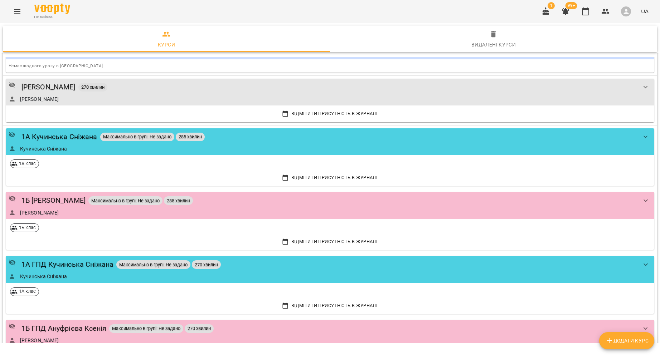
scroll to position [444, 0]
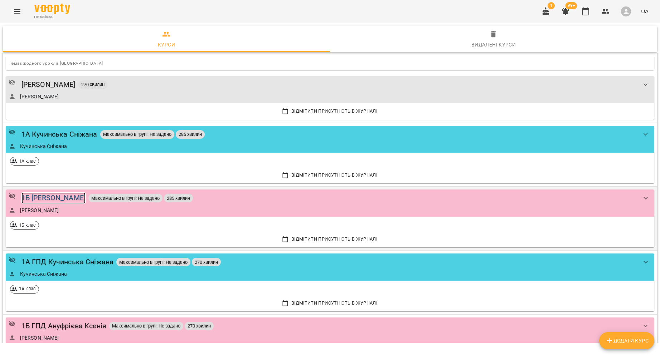
click at [68, 194] on div "1Б [PERSON_NAME]" at bounding box center [53, 198] width 64 height 11
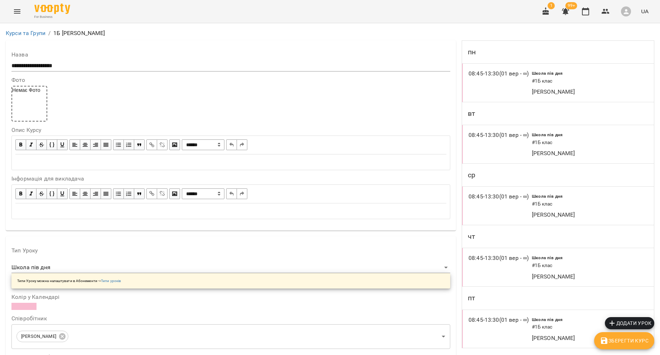
scroll to position [353, 0]
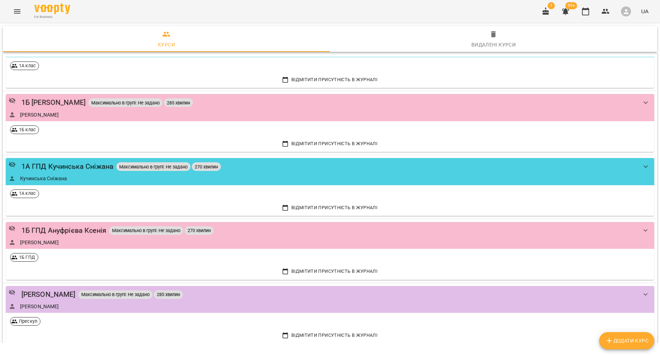
scroll to position [540, 0]
click at [81, 226] on div "1Б ГПД Ануфрієва Ксенія" at bounding box center [63, 230] width 85 height 11
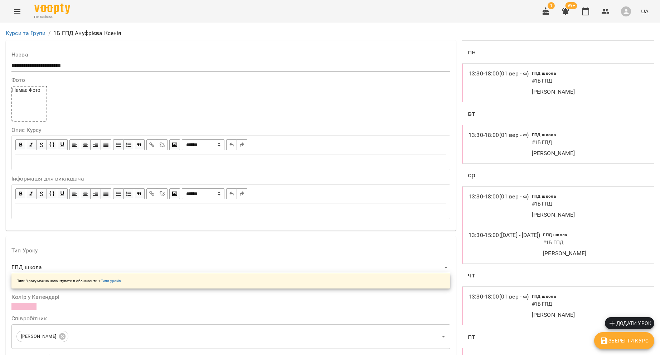
scroll to position [618, 0]
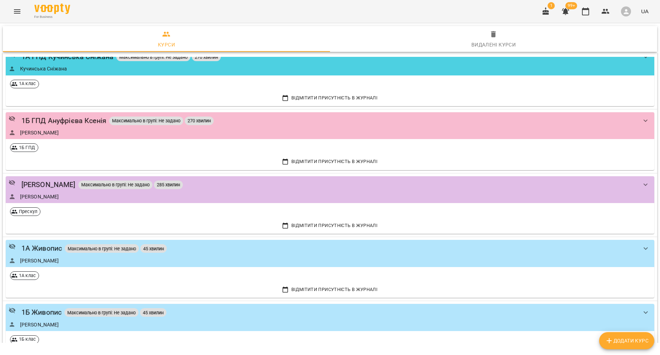
scroll to position [651, 0]
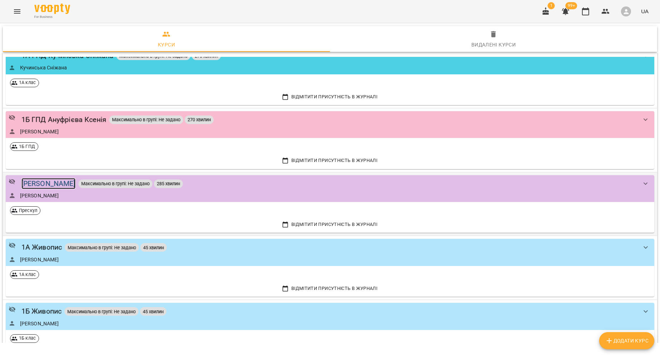
click at [76, 184] on div "[PERSON_NAME]" at bounding box center [48, 183] width 54 height 11
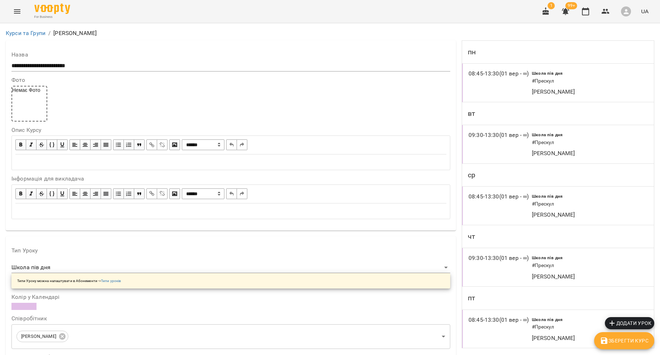
scroll to position [489, 0]
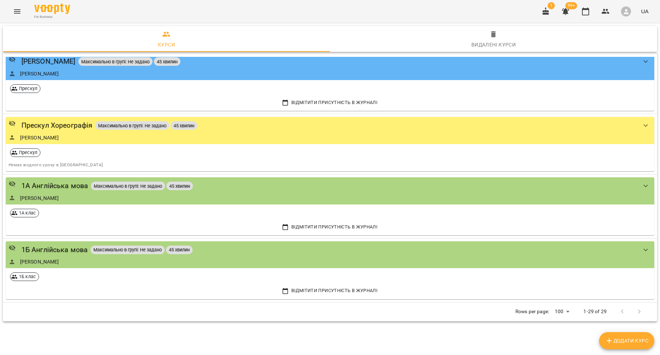
scroll to position [1474, 0]
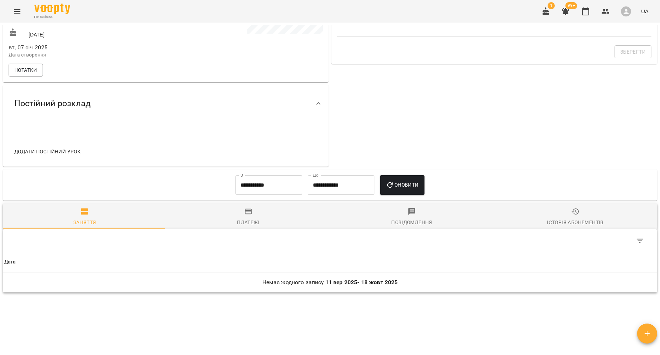
scroll to position [257, 0]
